Goal: Navigation & Orientation: Understand site structure

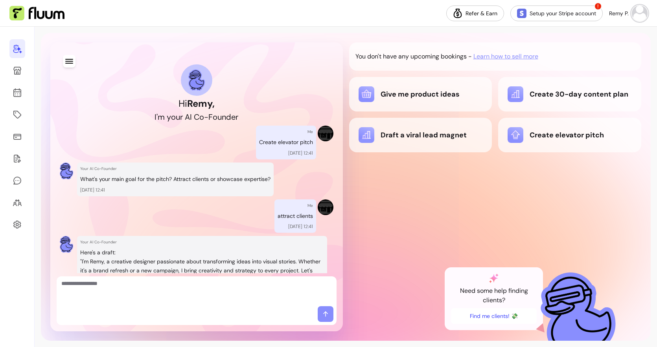
scroll to position [754, 0]
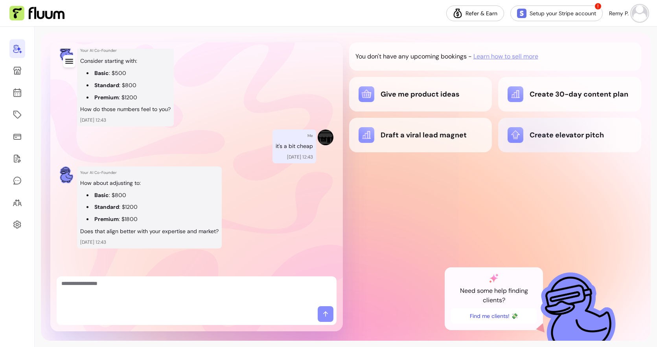
click at [532, 136] on div "Create elevator pitch" at bounding box center [569, 135] width 124 height 16
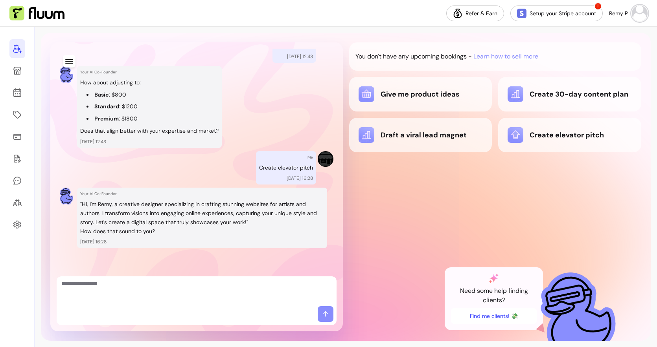
click at [13, 83] on div at bounding box center [17, 187] width 35 height 321
click at [17, 74] on icon at bounding box center [17, 71] width 8 height 8
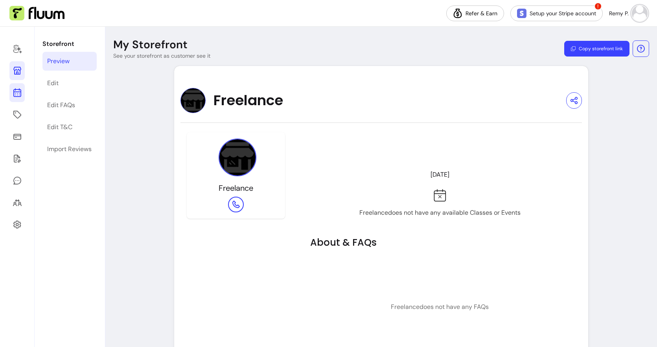
click at [21, 90] on icon at bounding box center [17, 92] width 9 height 9
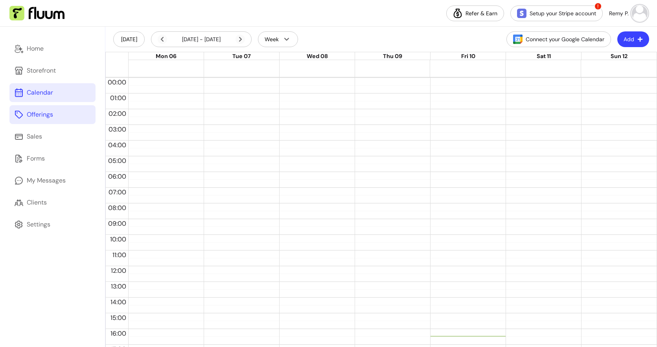
click at [29, 118] on div "Offerings" at bounding box center [40, 114] width 26 height 9
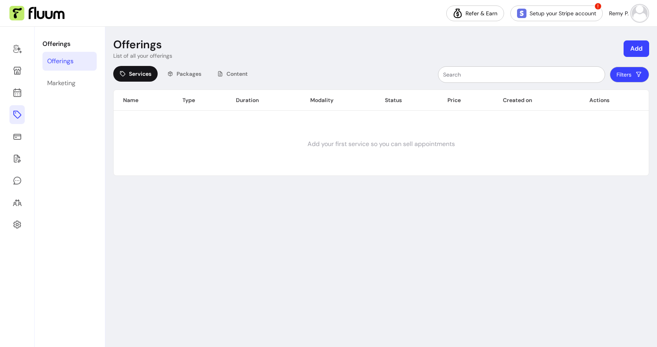
click at [48, 17] on img at bounding box center [36, 13] width 55 height 15
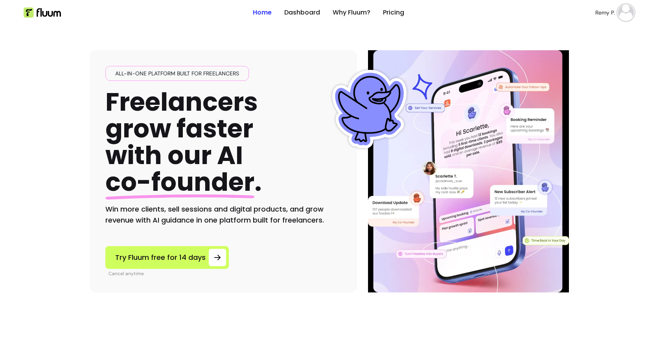
click at [626, 13] on img at bounding box center [626, 13] width 16 height 16
click at [589, 32] on span "Dashboard" at bounding box center [597, 32] width 57 height 8
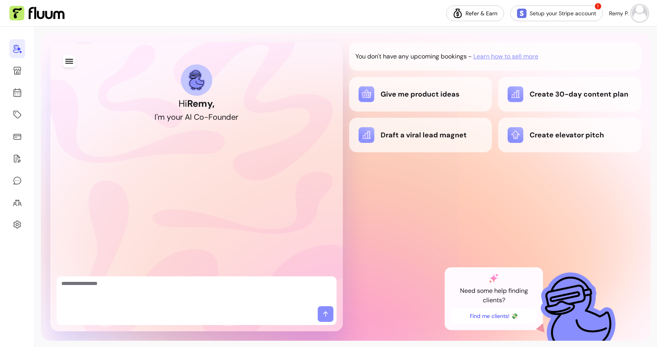
click at [567, 290] on img at bounding box center [578, 316] width 88 height 103
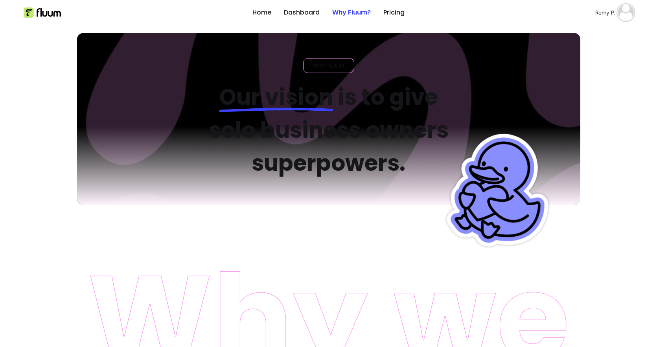
click at [642, 9] on header "Home Dashboard Why Fluum? Pricing Remy P. open navigation menu" at bounding box center [328, 12] width 629 height 25
click at [622, 18] on img at bounding box center [626, 13] width 16 height 16
click at [603, 44] on span "My Messages" at bounding box center [597, 46] width 57 height 8
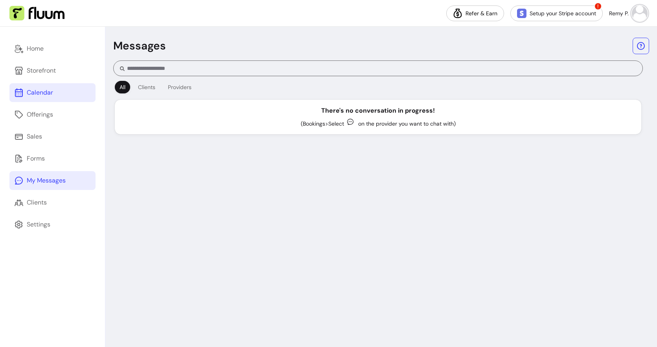
click at [56, 94] on link "Calendar" at bounding box center [52, 92] width 86 height 19
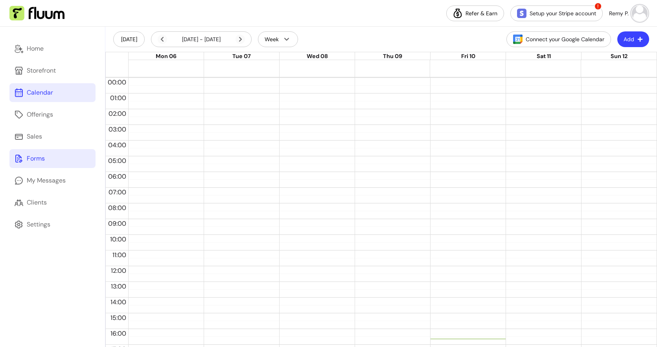
click at [60, 160] on link "Forms" at bounding box center [52, 158] width 86 height 19
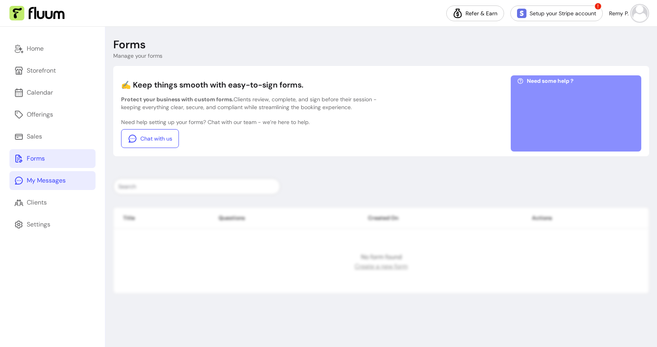
click at [59, 184] on div "My Messages" at bounding box center [46, 180] width 39 height 9
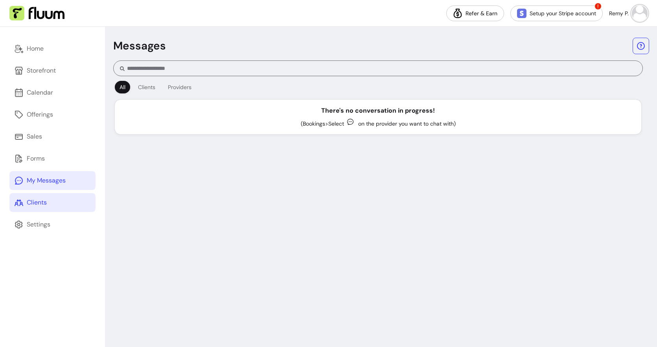
click at [60, 209] on link "Clients" at bounding box center [52, 202] width 86 height 19
